Goal: Task Accomplishment & Management: Complete application form

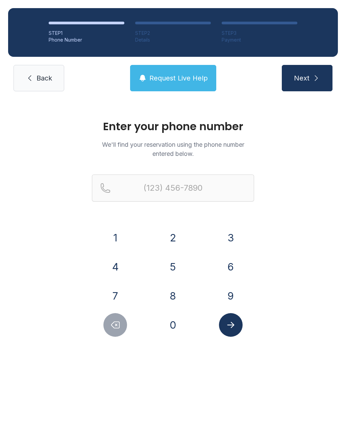
click at [44, 73] on span "Back" at bounding box center [45, 77] width 16 height 9
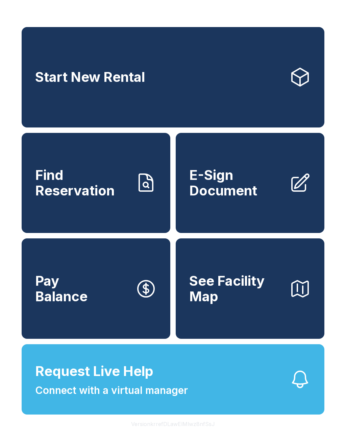
click at [166, 100] on link "Start New Rental" at bounding box center [173, 77] width 303 height 100
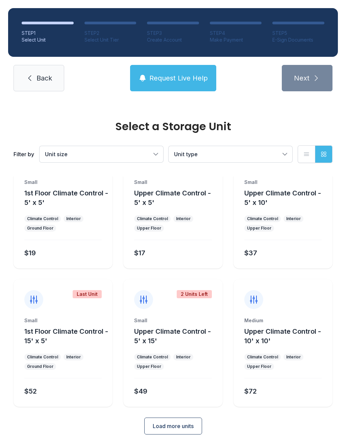
scroll to position [37, 0]
click at [185, 420] on button "Load more units" at bounding box center [173, 426] width 58 height 17
click at [32, 77] on icon at bounding box center [30, 78] width 8 height 8
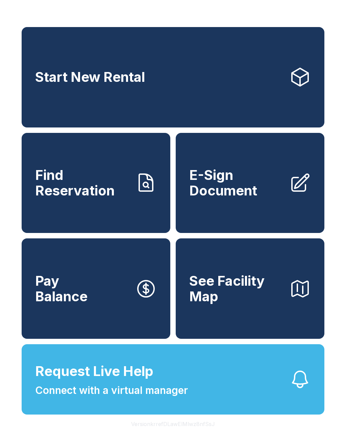
click at [254, 185] on span "E-Sign Document" at bounding box center [236, 182] width 95 height 31
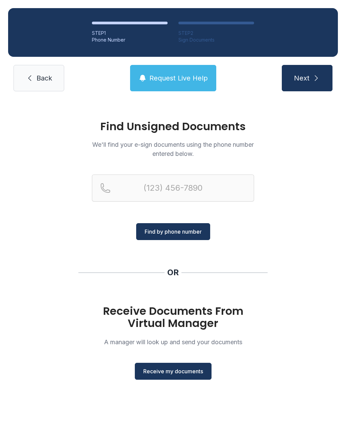
click at [184, 378] on button "Receive my documents" at bounding box center [173, 371] width 77 height 17
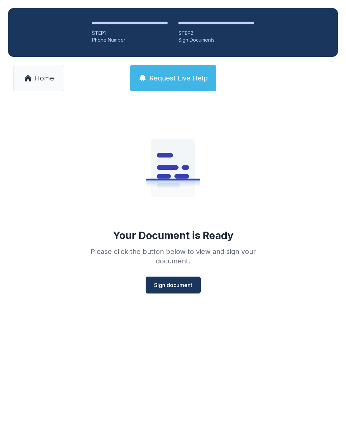
click at [185, 289] on span "Sign document" at bounding box center [173, 285] width 38 height 8
